Goal: Transaction & Acquisition: Purchase product/service

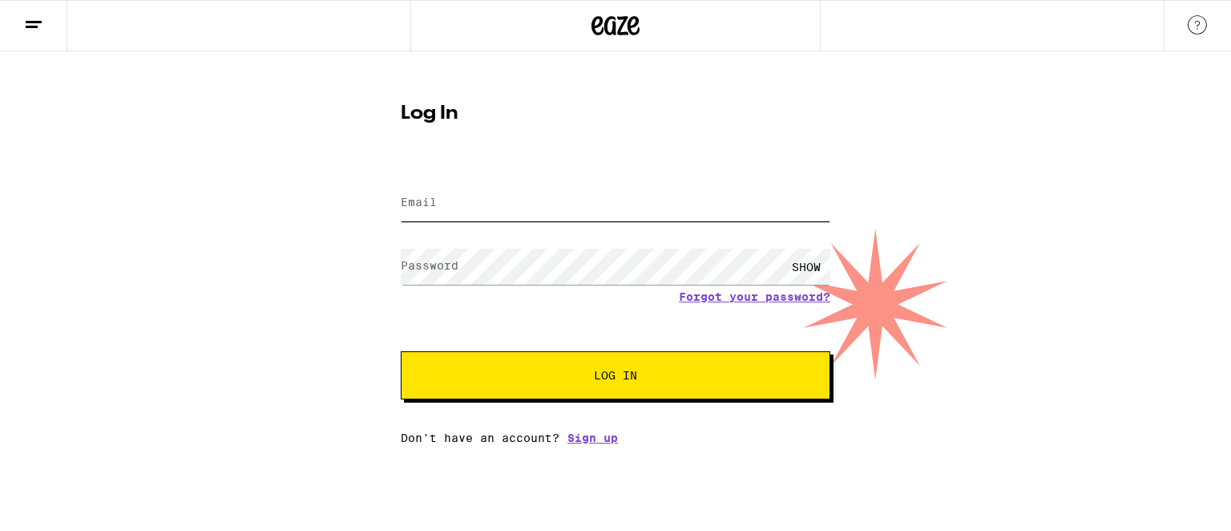
type input "[EMAIL_ADDRESS][DOMAIN_NAME]"
click at [592, 374] on span "Log In" at bounding box center [616, 375] width 300 height 11
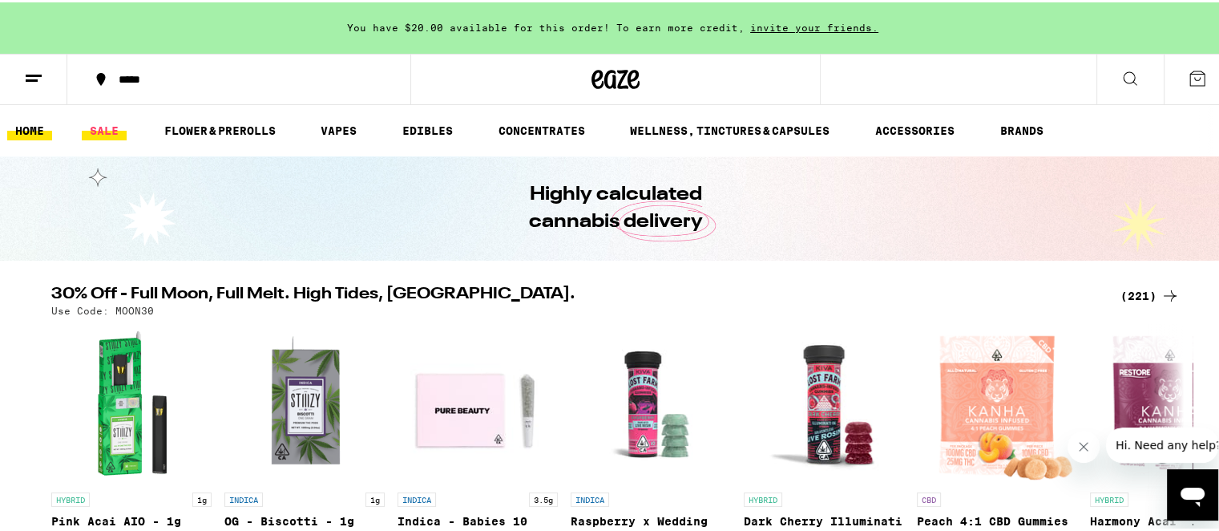
click at [99, 130] on link "SALE" at bounding box center [104, 128] width 45 height 19
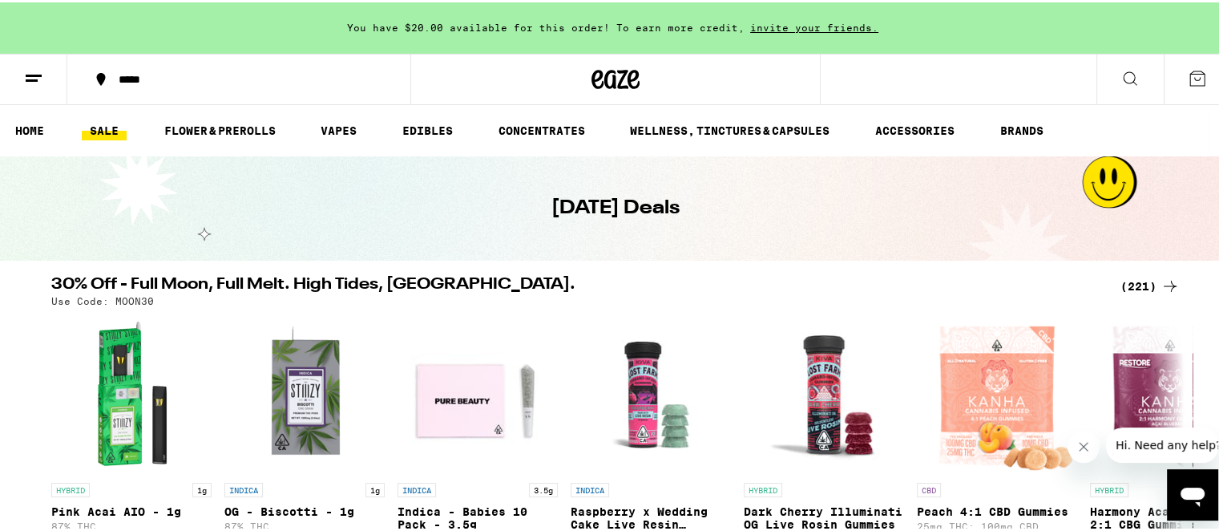
click at [1166, 283] on icon at bounding box center [1170, 283] width 13 height 11
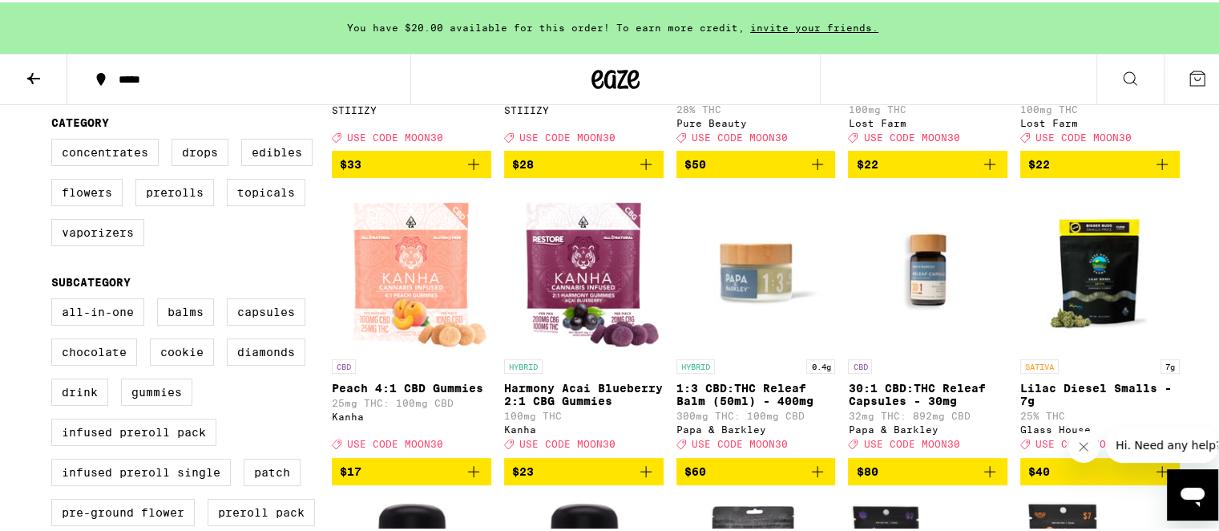
scroll to position [534, 0]
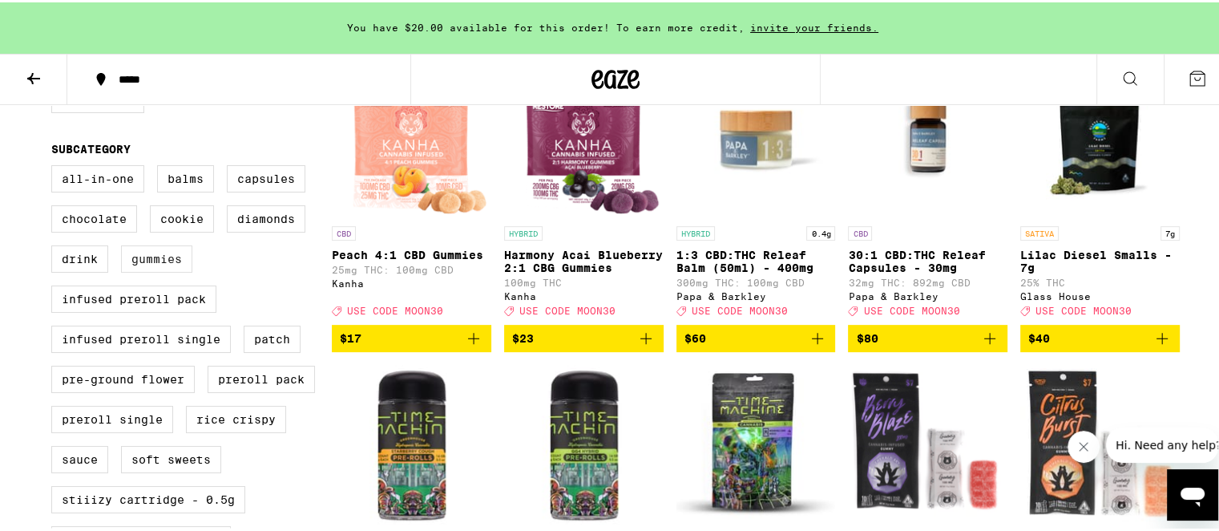
click at [152, 270] on label "Gummies" at bounding box center [156, 256] width 71 height 27
click at [55, 166] on input "Gummies" at bounding box center [55, 165] width 1 height 1
checkbox input "true"
click at [64, 270] on label "Drink" at bounding box center [79, 256] width 57 height 27
click at [55, 166] on input "Drink" at bounding box center [55, 165] width 1 height 1
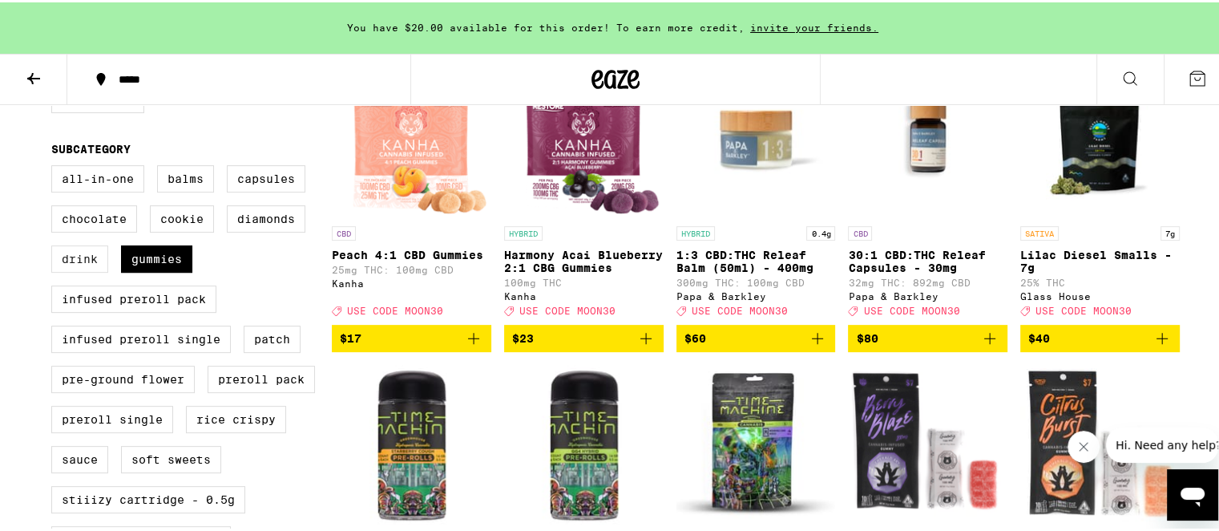
checkbox input "true"
